Goal: Information Seeking & Learning: Find specific fact

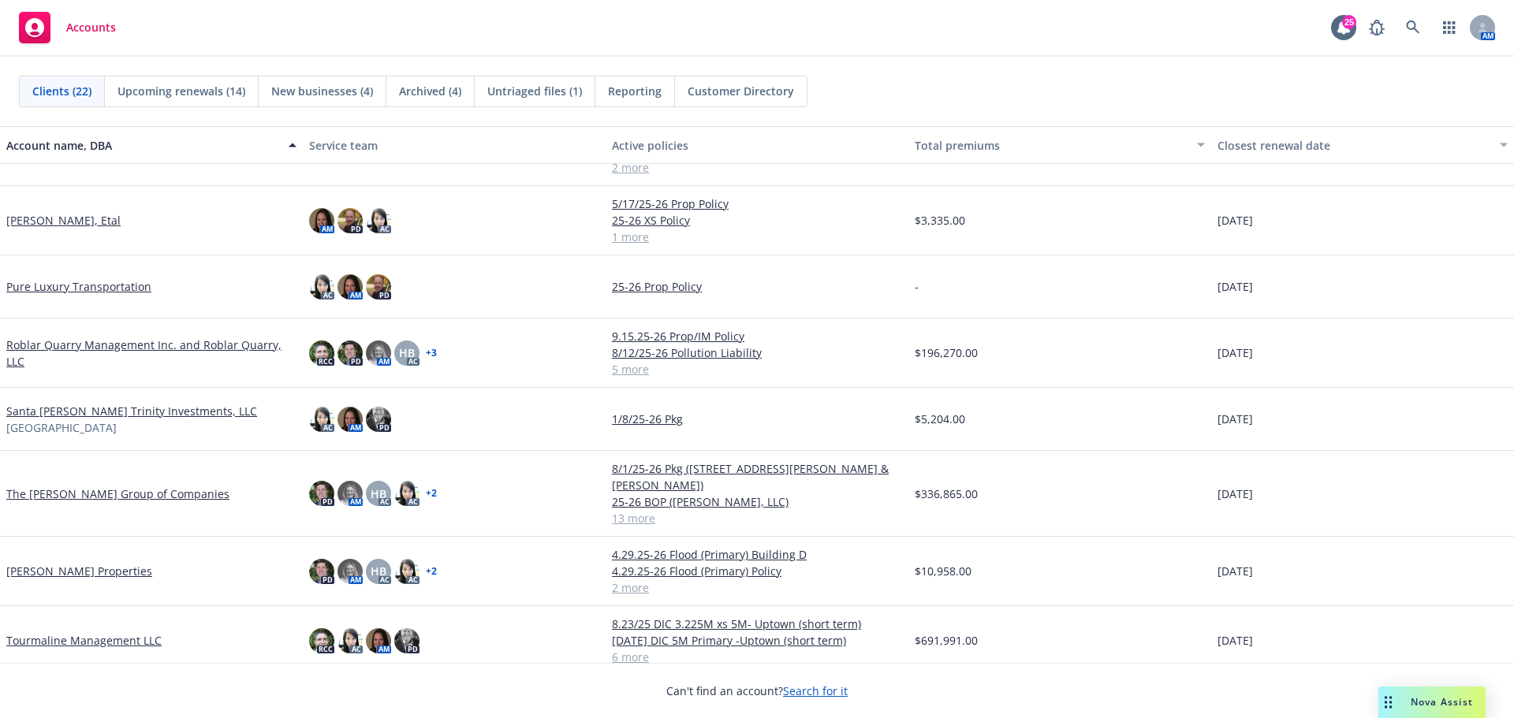
scroll to position [933, 0]
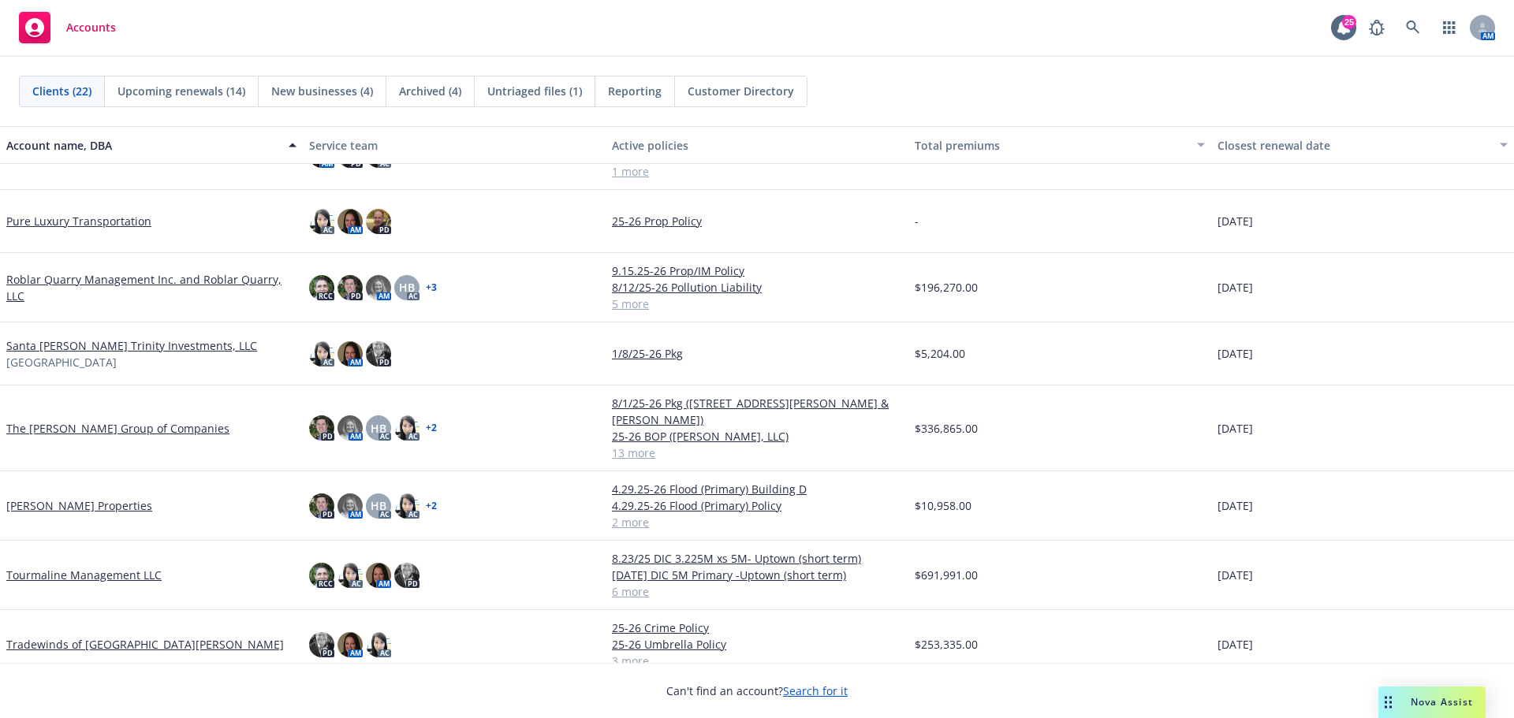
click at [114, 567] on link "Tourmaline Management LLC" at bounding box center [83, 575] width 155 height 17
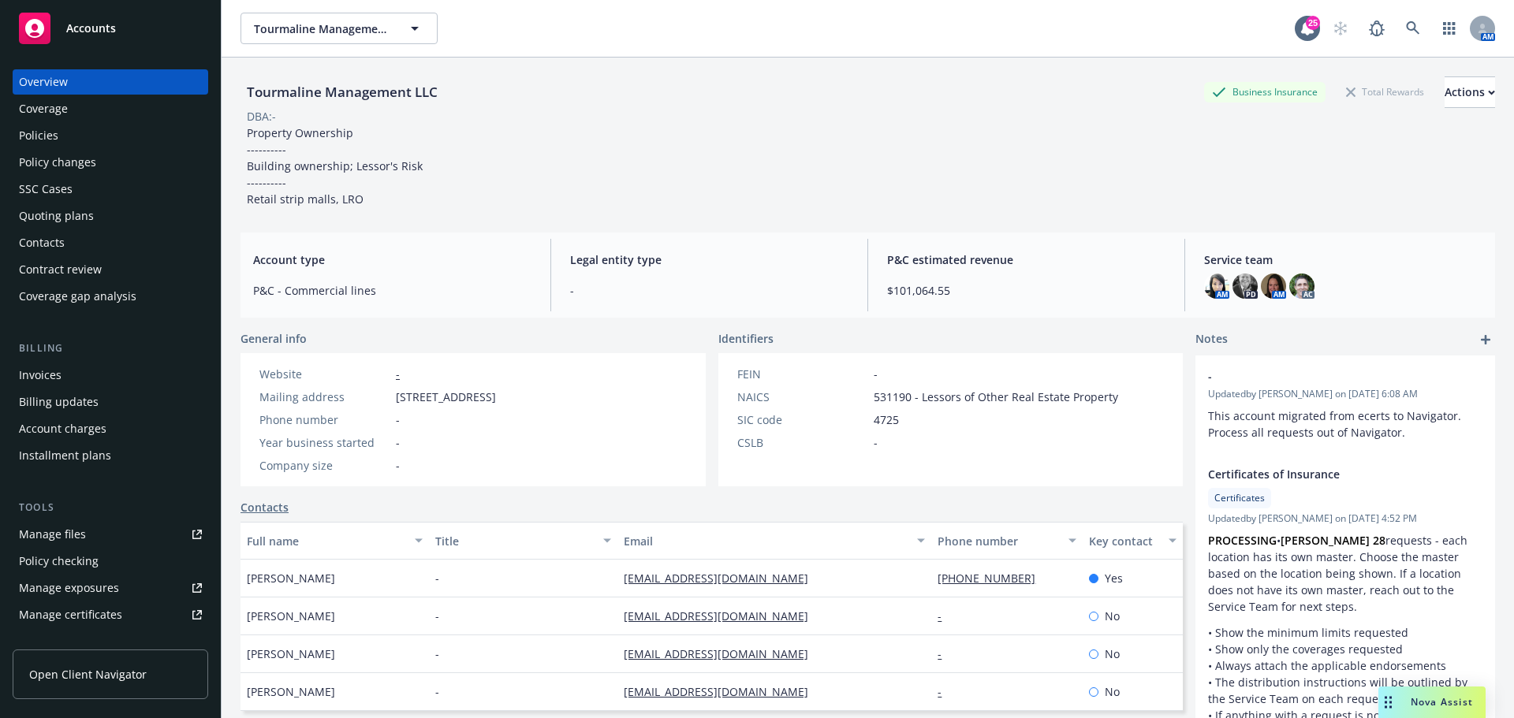
click at [83, 133] on div "Policies" at bounding box center [110, 135] width 183 height 25
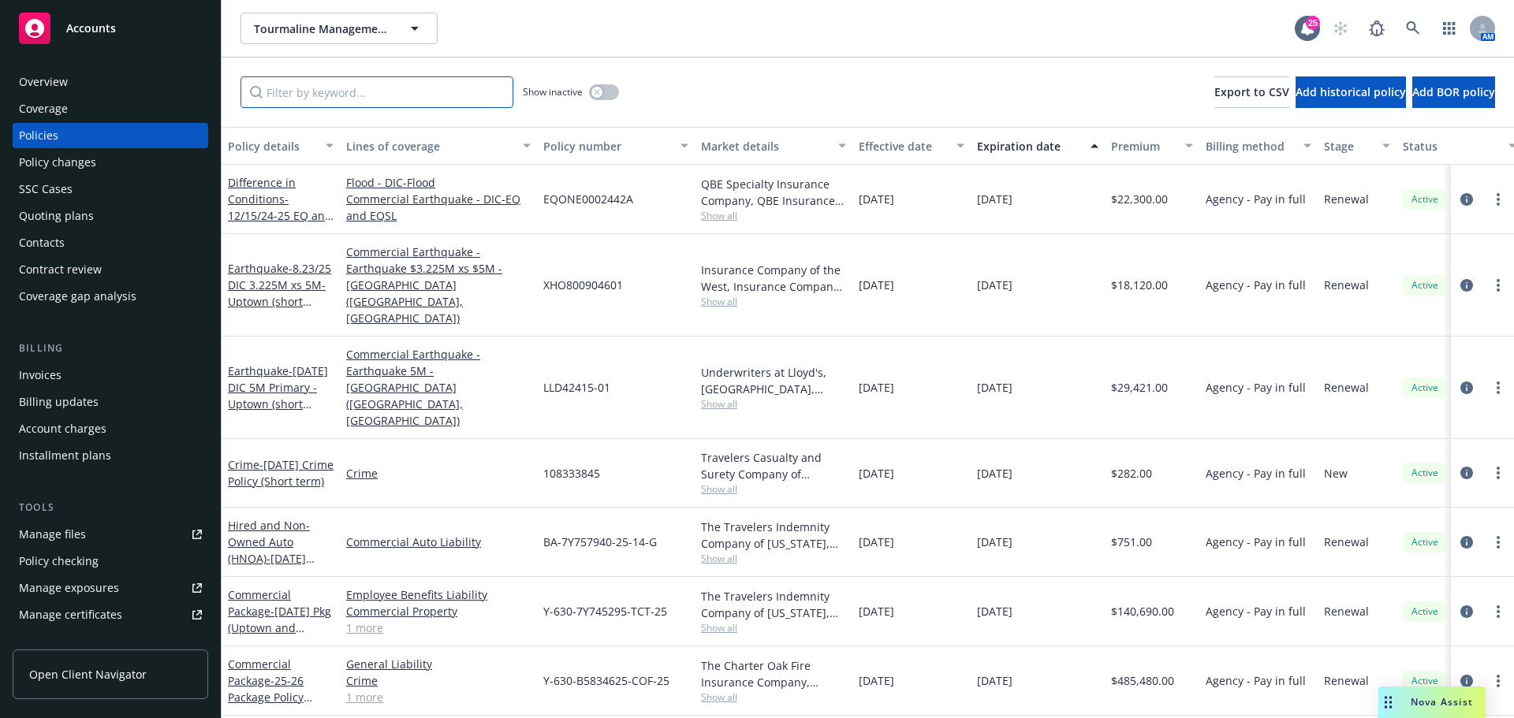
click at [426, 101] on input "Filter by keyword..." at bounding box center [377, 92] width 273 height 32
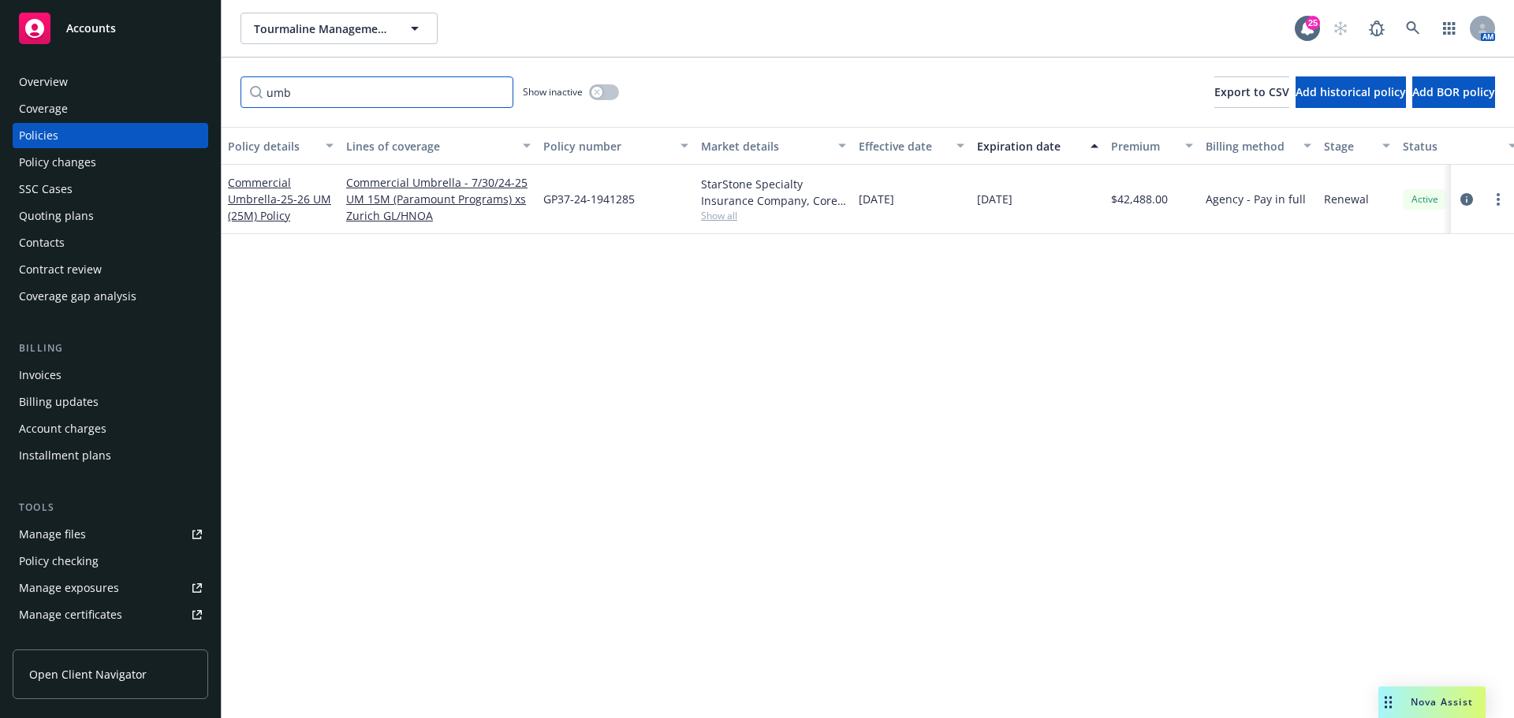
type input "umb"
click at [580, 191] on span "GP37-24-1941285" at bounding box center [588, 199] width 91 height 17
click at [636, 195] on div "GP37-24-1941285" at bounding box center [616, 199] width 158 height 69
drag, startPoint x: 636, startPoint y: 199, endPoint x: 547, endPoint y: 207, distance: 89.5
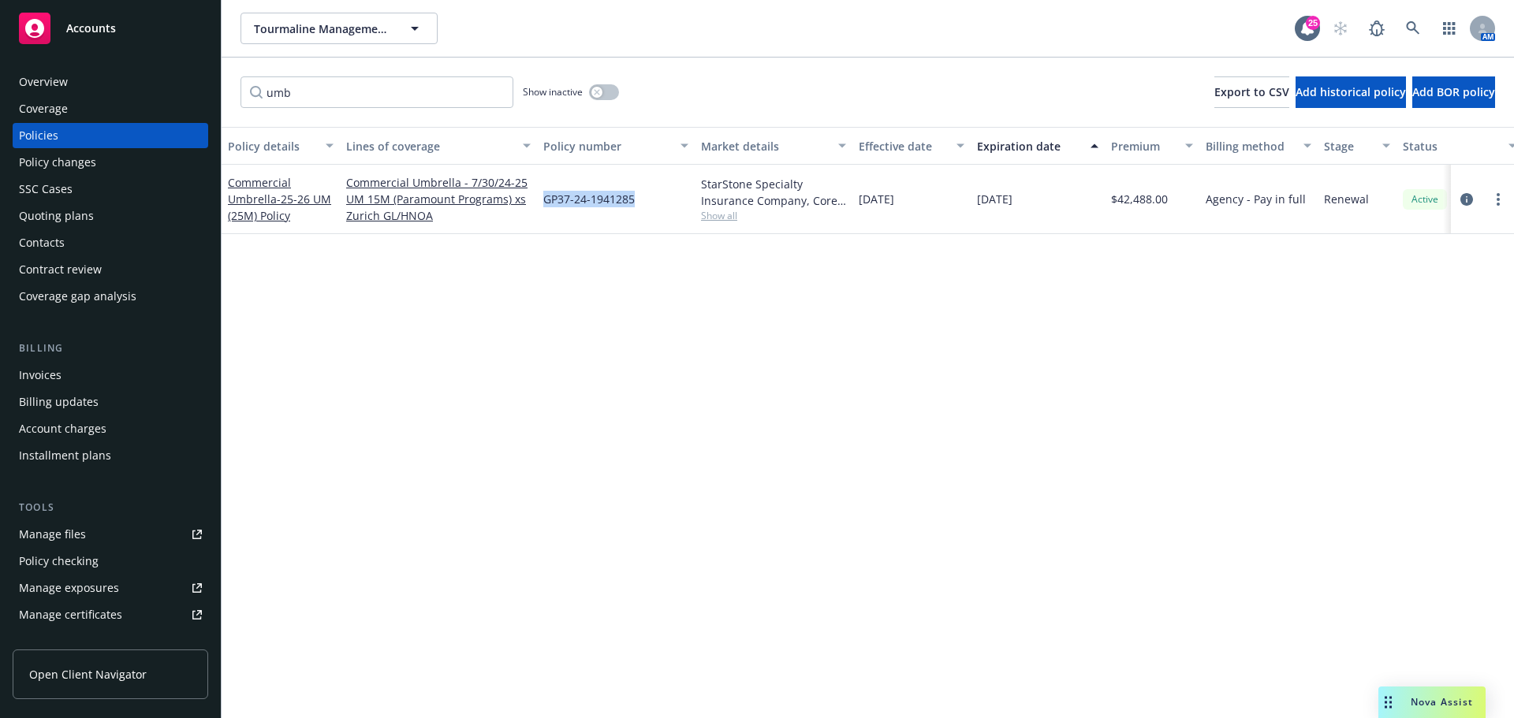
click at [547, 207] on div "GP37-24-1941285" at bounding box center [616, 199] width 158 height 69
copy span "GP37-24-1941285"
